Goal: Book appointment/travel/reservation

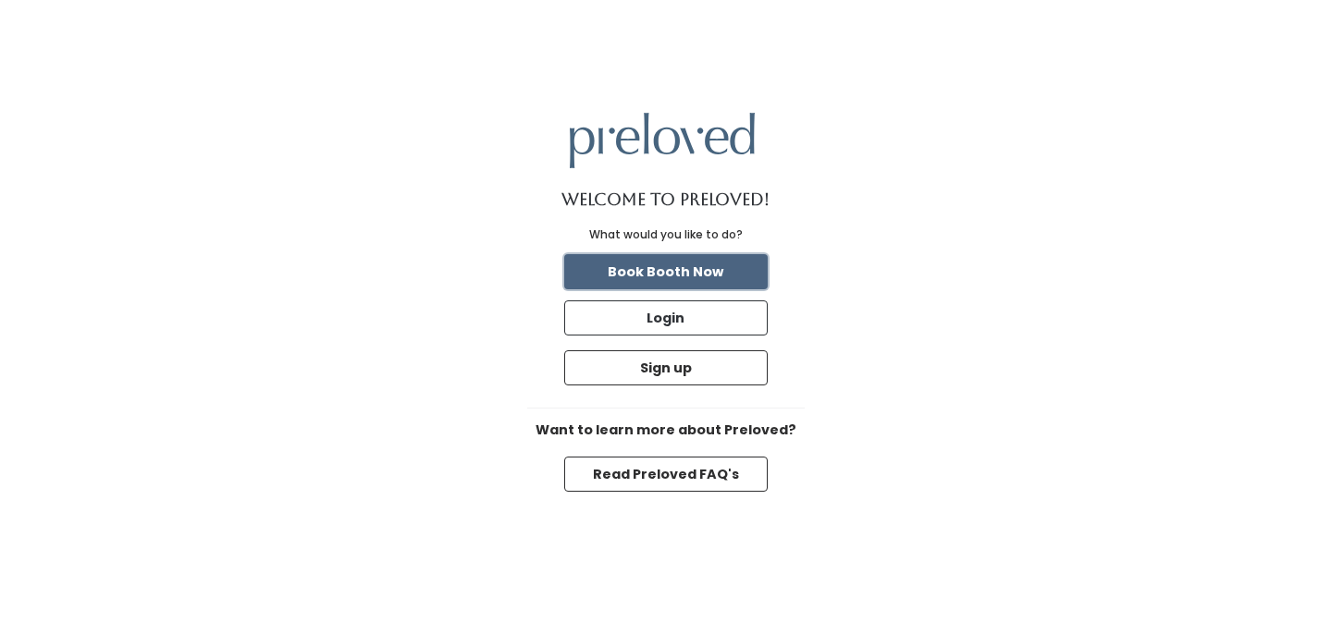
click at [639, 274] on button "Book Booth Now" at bounding box center [665, 271] width 203 height 35
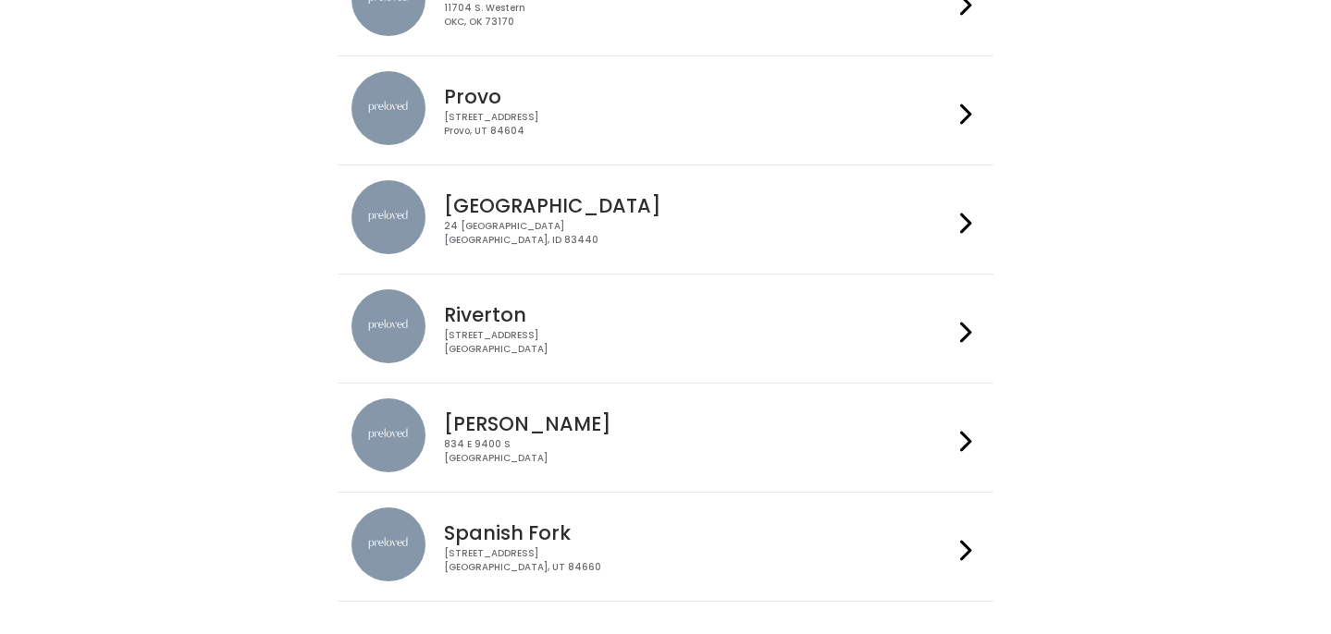
scroll to position [657, 0]
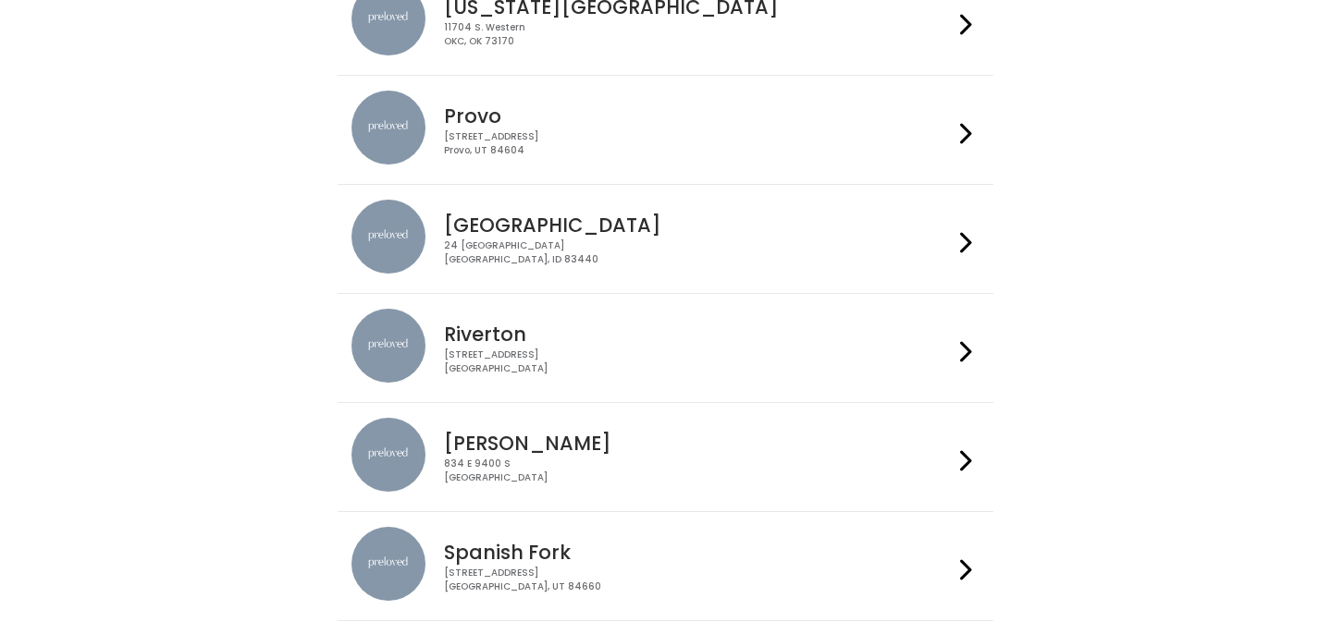
click at [648, 141] on div "[STREET_ADDRESS]" at bounding box center [698, 143] width 509 height 27
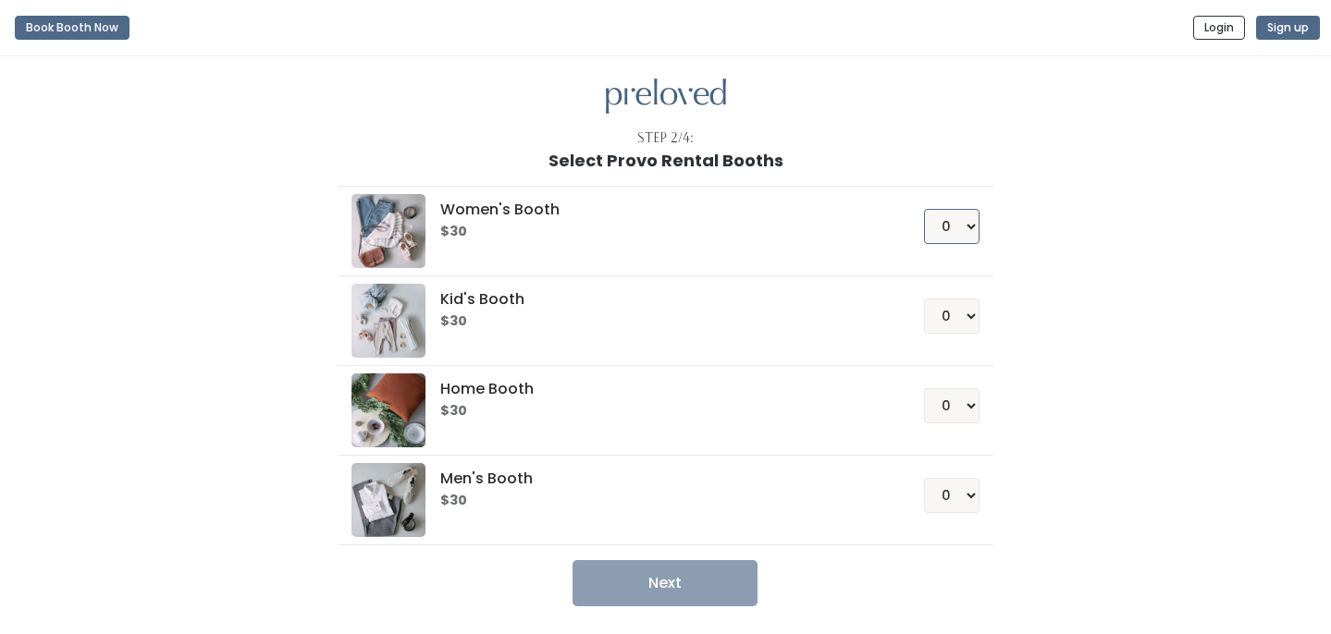
click at [968, 222] on select "0 1 2 3 4" at bounding box center [951, 226] width 55 height 35
select select "2"
click at [924, 209] on select "0 1 2 3 4" at bounding box center [951, 226] width 55 height 35
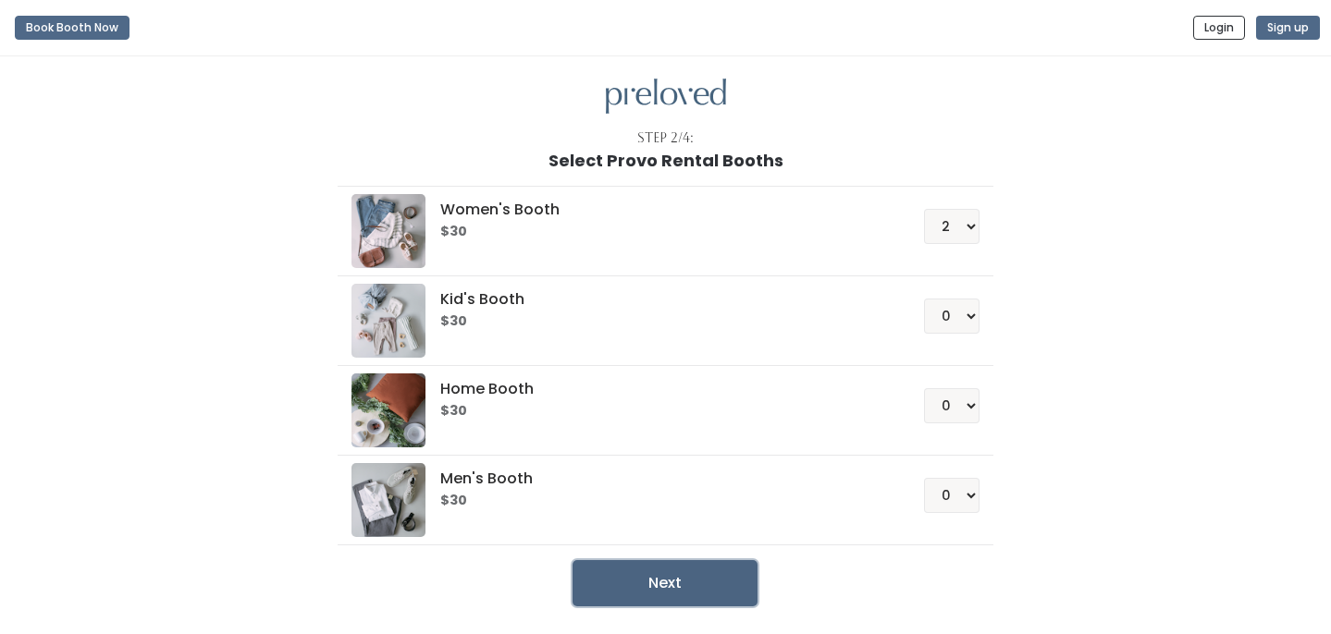
click at [707, 588] on button "Next" at bounding box center [665, 584] width 185 height 46
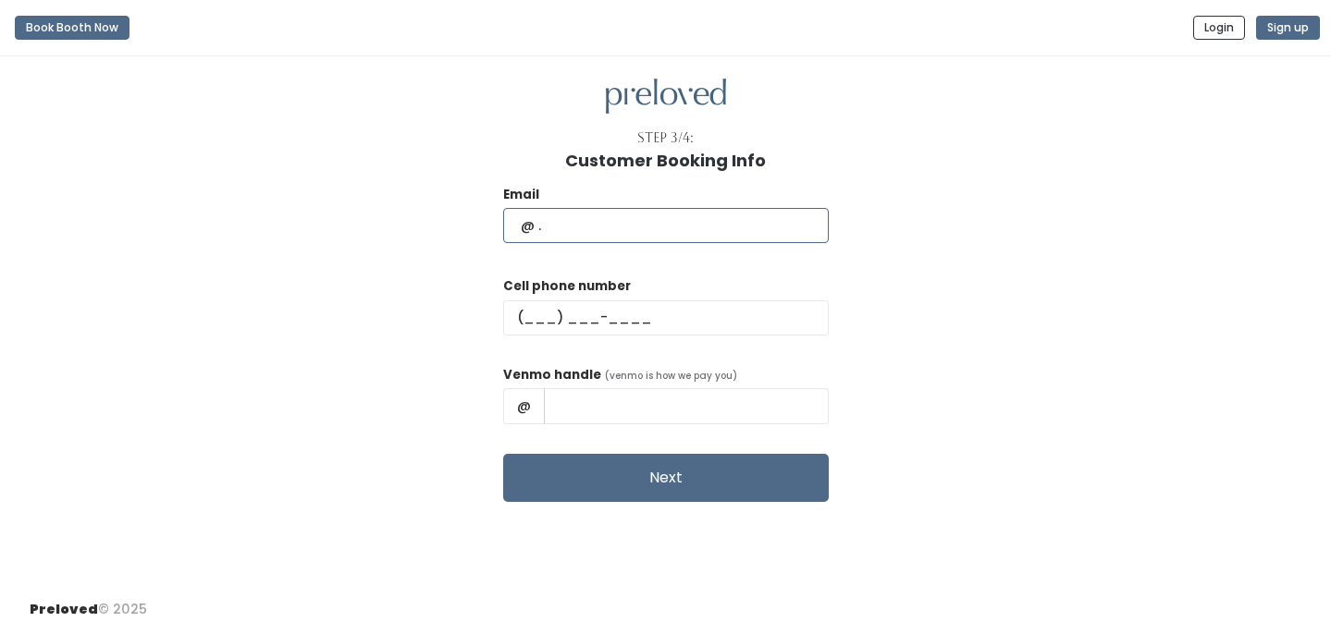
click at [684, 222] on input "text" at bounding box center [666, 225] width 326 height 35
type input "bo"
click at [681, 314] on div "Cell phone number" at bounding box center [666, 314] width 326 height 74
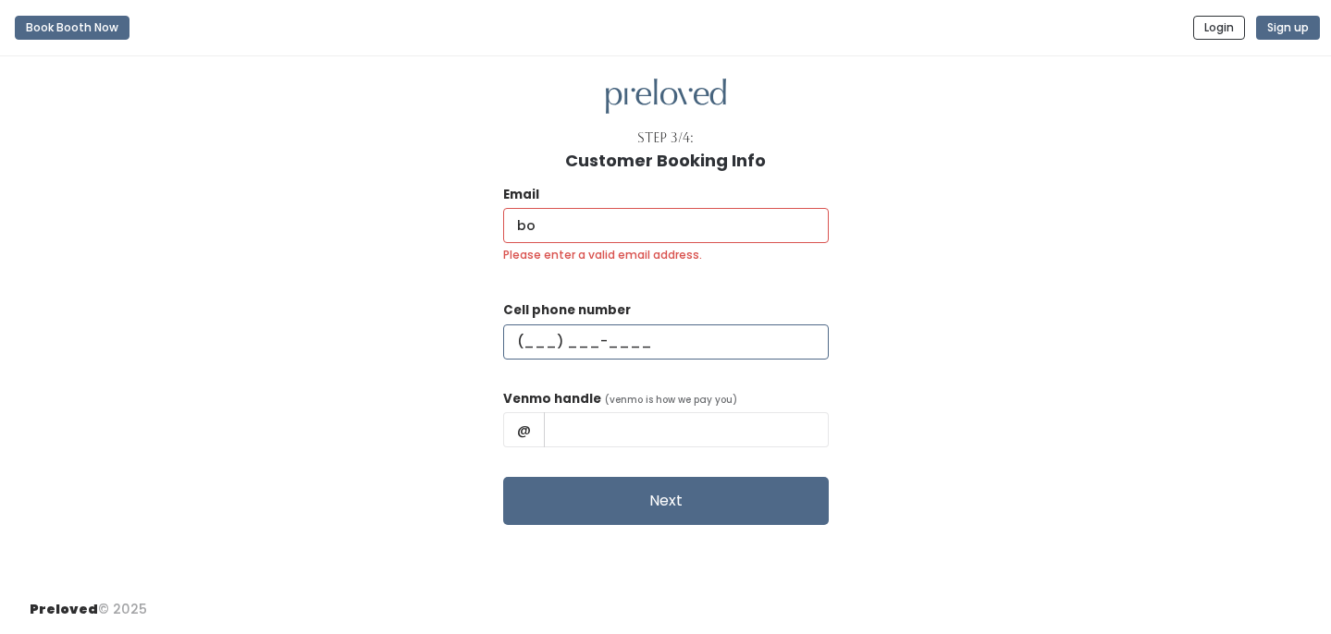
type input "(760) 410-2889"
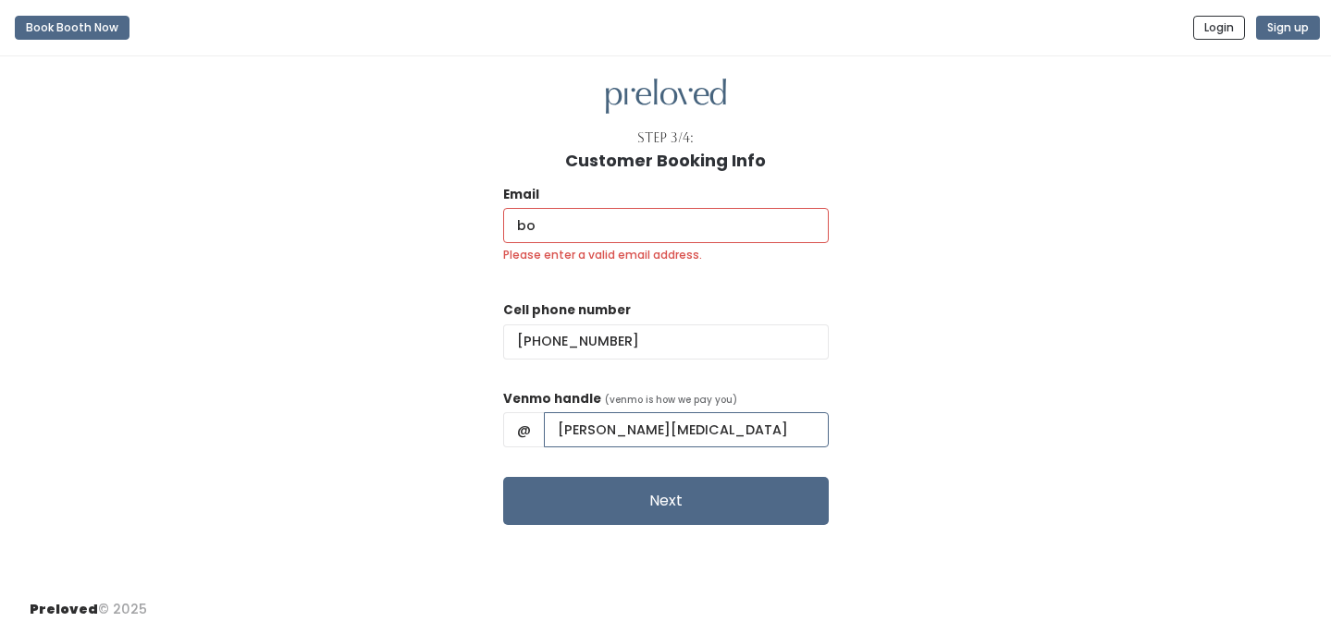
drag, startPoint x: 690, startPoint y: 431, endPoint x: 601, endPoint y: 430, distance: 88.8
click at [601, 430] on input "Ashlee Exon" at bounding box center [686, 430] width 285 height 35
type input "Aidenexon"
click at [854, 428] on div "Email bo Please enter a valid email address. Cell phone number (760) 410-2889 V…" at bounding box center [666, 348] width 1272 height 356
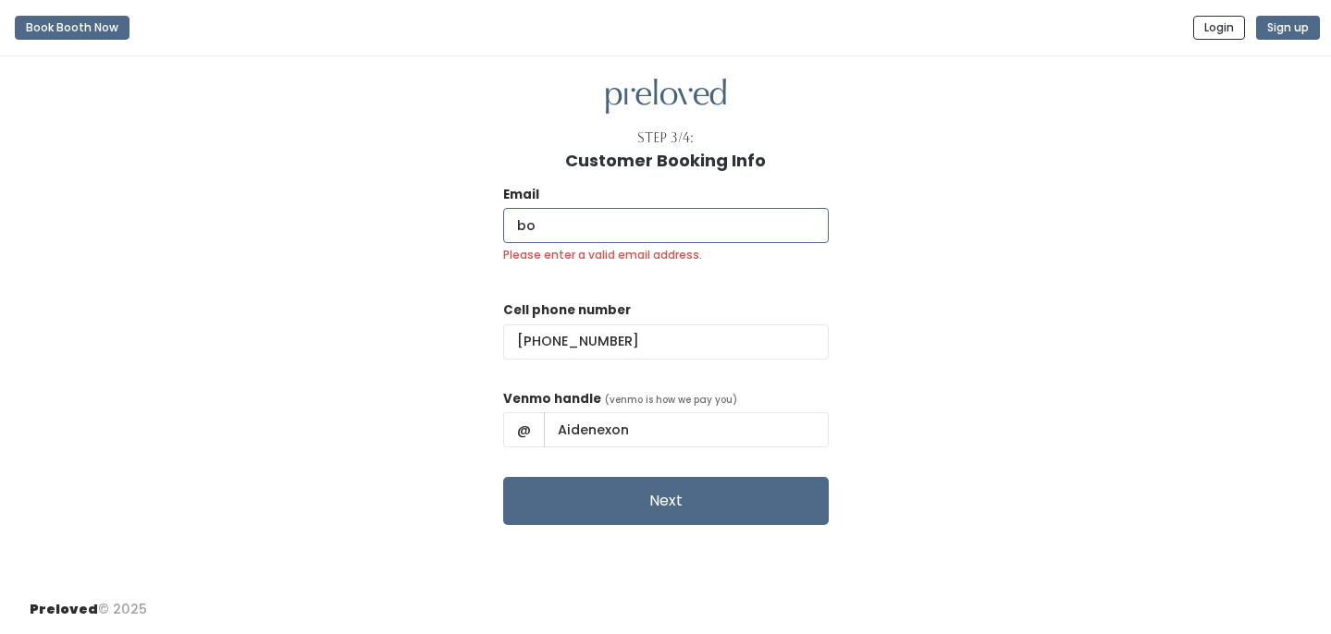
click at [642, 218] on input "bo" at bounding box center [666, 225] width 326 height 35
type input "b"
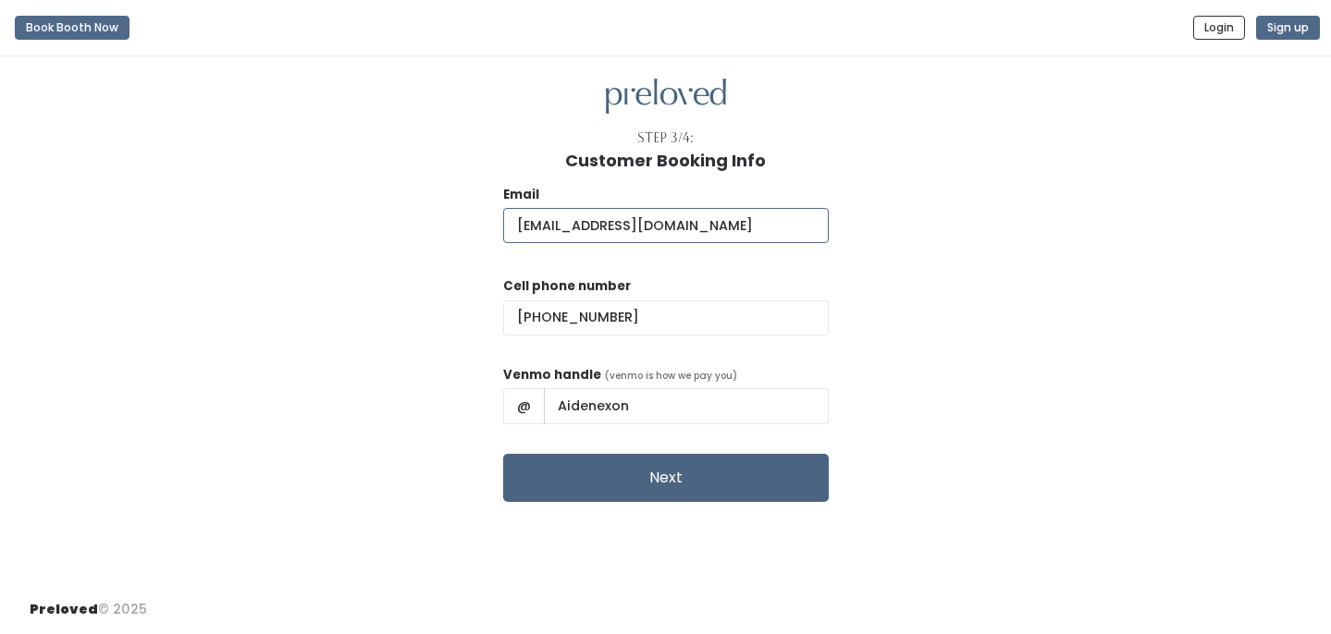
type input "boxsofcrayons@gmail.com"
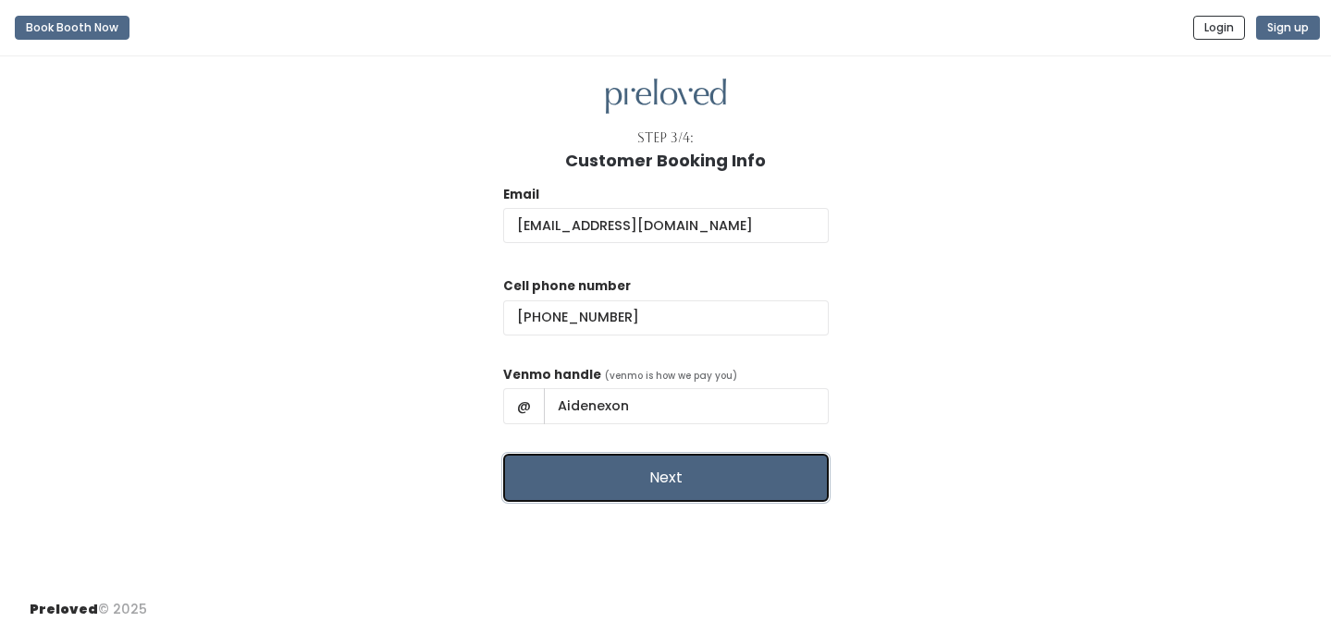
click at [733, 485] on button "Next" at bounding box center [666, 478] width 326 height 48
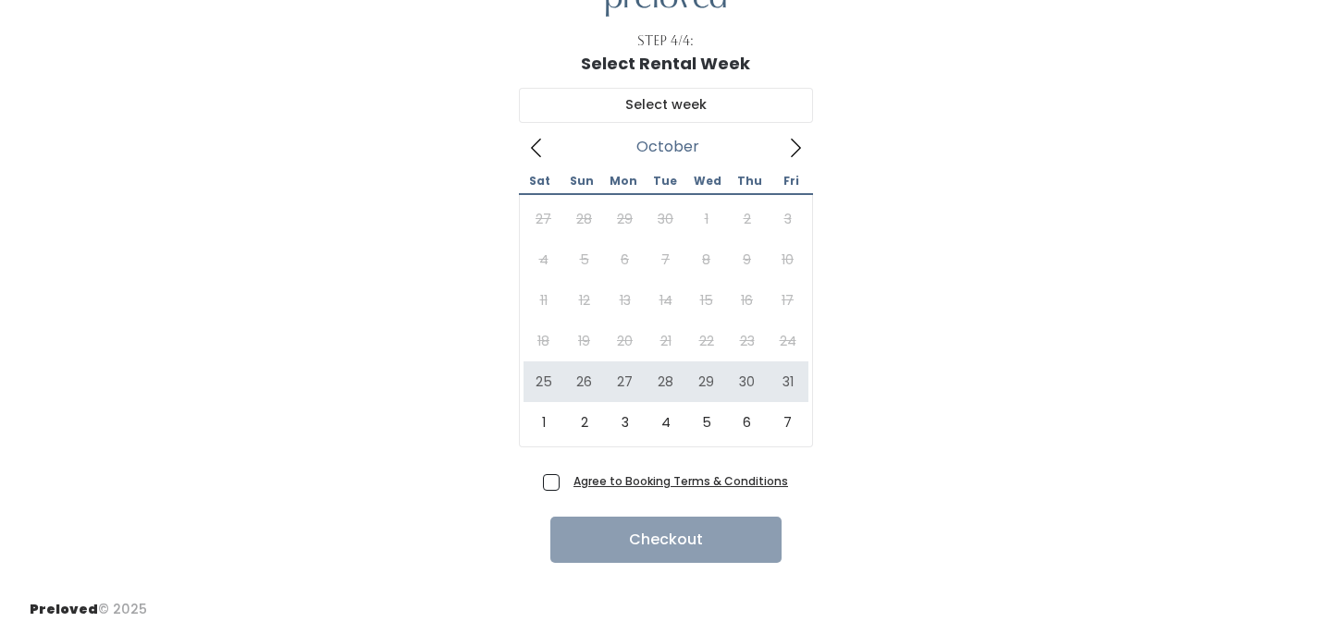
scroll to position [88, 0]
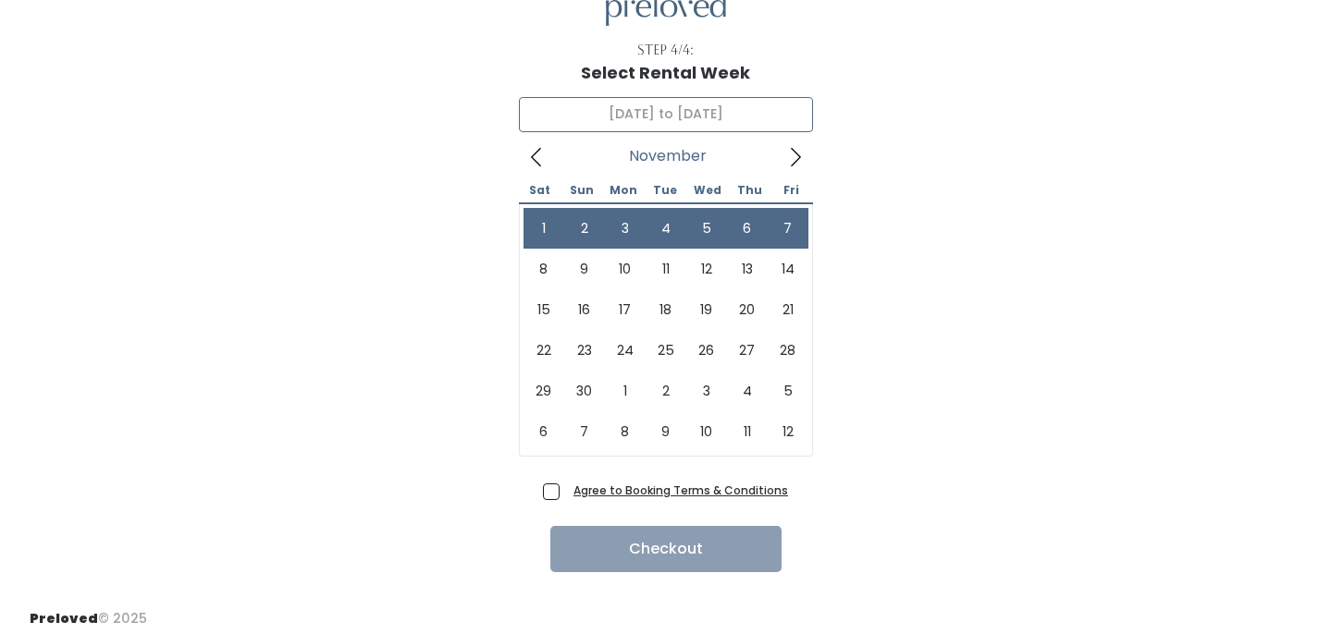
click at [540, 156] on icon at bounding box center [536, 157] width 20 height 20
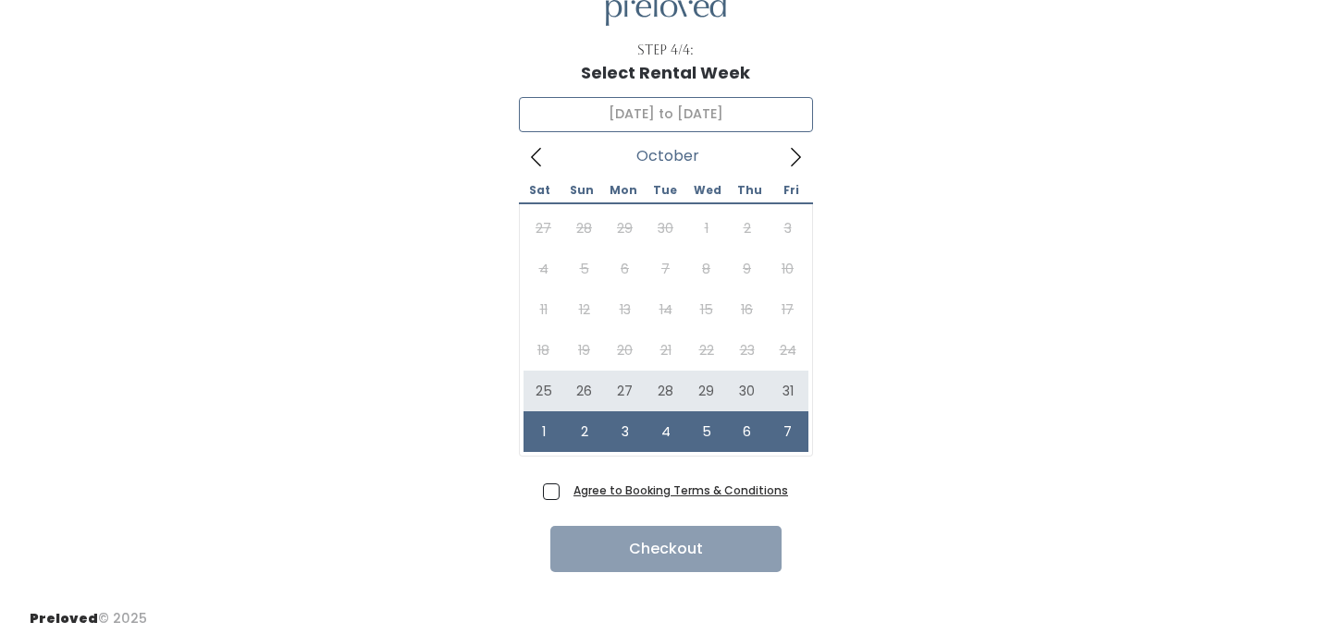
type input "October 25 to October 31"
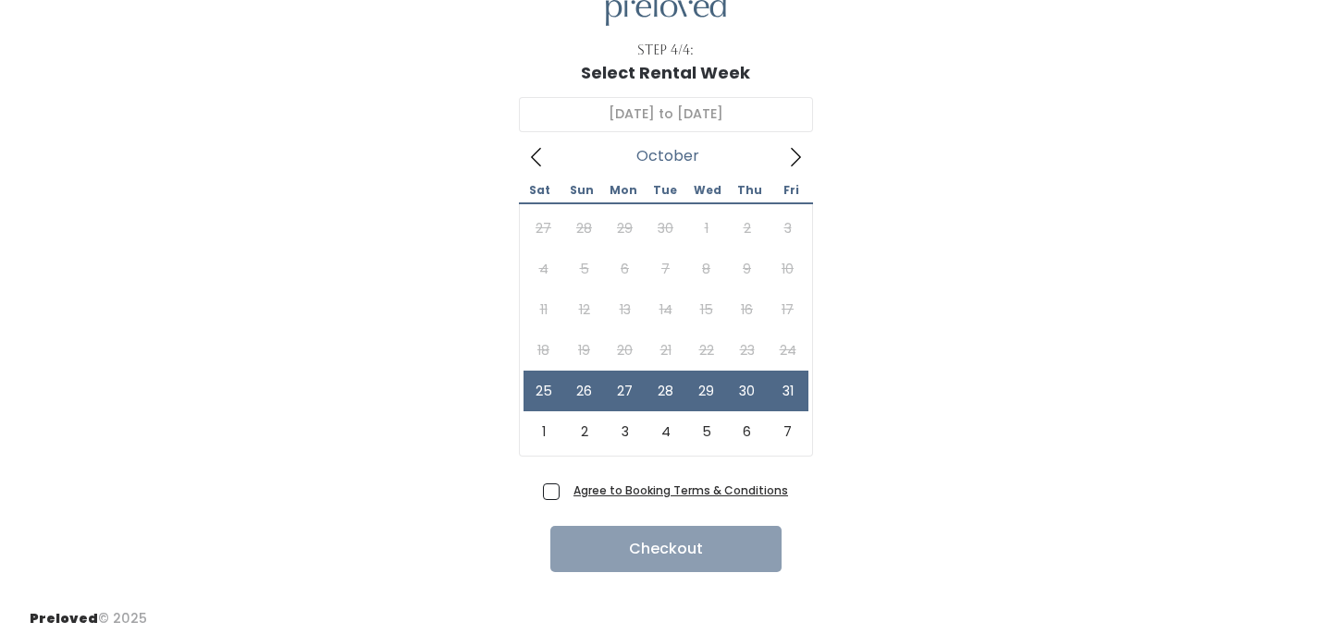
click at [562, 497] on label "Agree to Booking Terms & Conditions" at bounding box center [665, 490] width 245 height 19
click at [566, 493] on input "Agree to Booking Terms & Conditions" at bounding box center [572, 487] width 12 height 12
checkbox input "true"
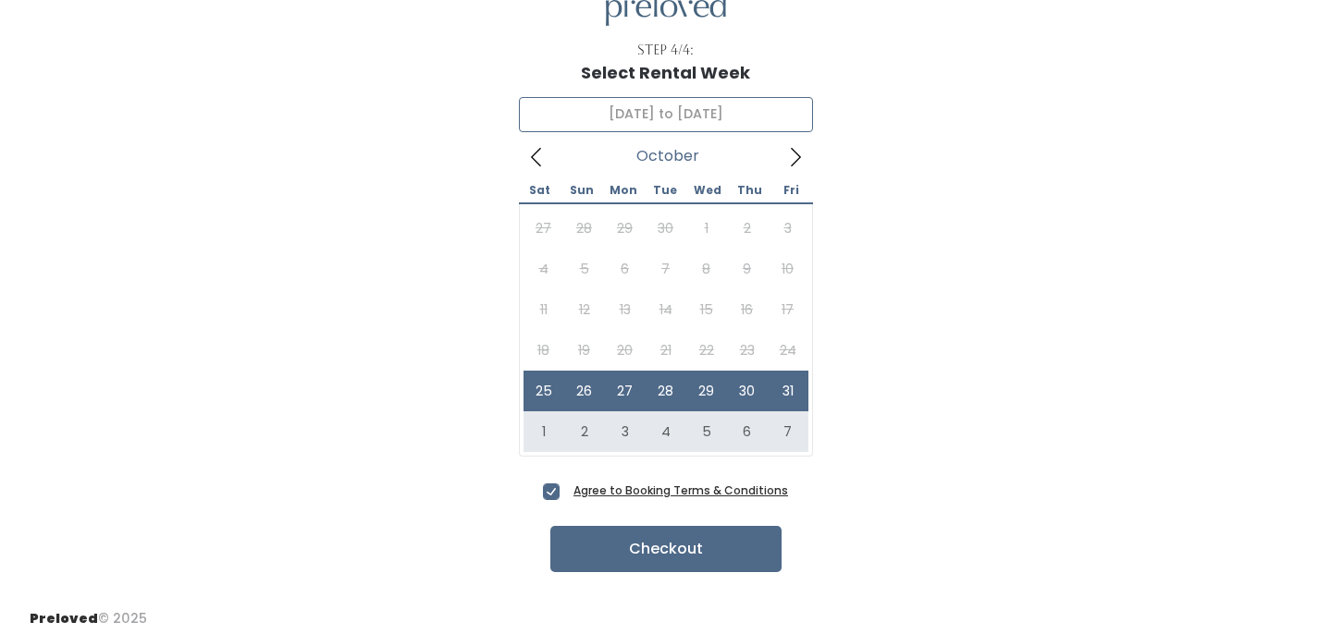
type input "November 1 to November 7"
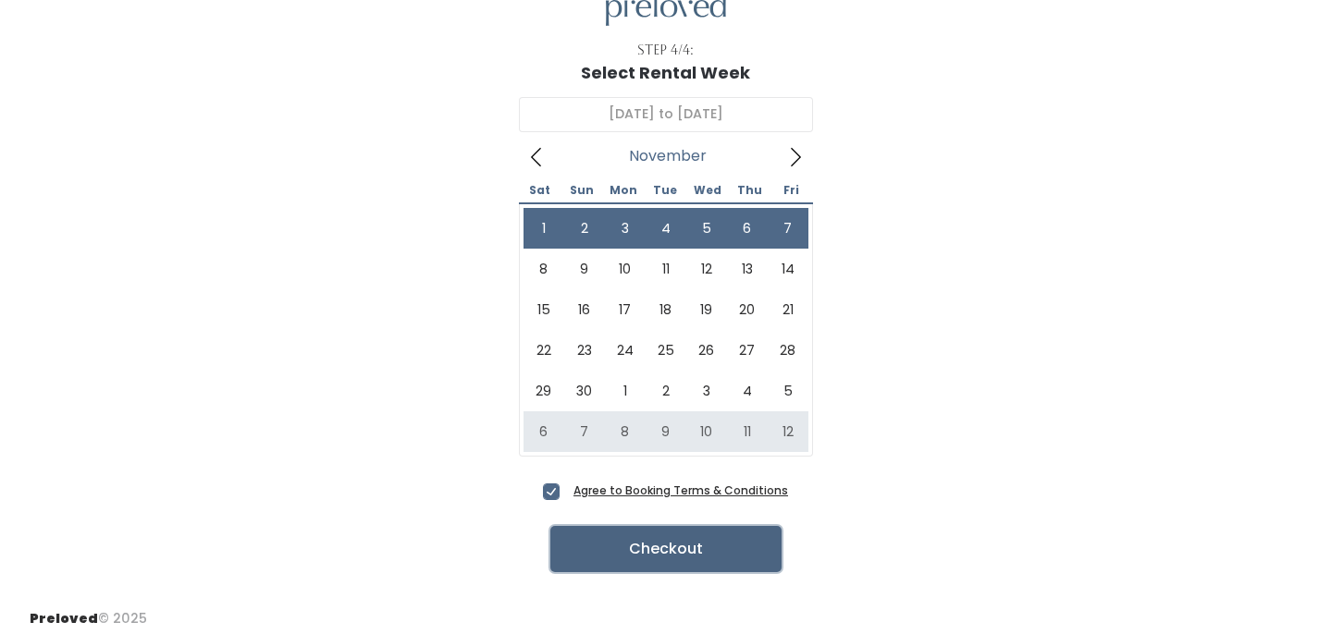
click at [725, 549] on button "Checkout" at bounding box center [665, 549] width 231 height 46
